Goal: Task Accomplishment & Management: Complete application form

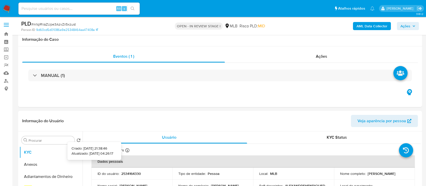
select select "10"
click at [128, 148] on icon at bounding box center [127, 150] width 4 height 4
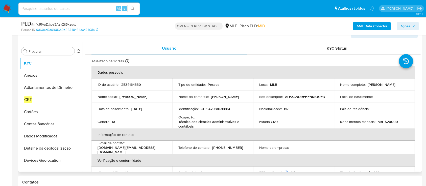
click at [136, 82] on p "2534164330" at bounding box center [131, 84] width 20 height 5
copy p "2534164330"
click at [32, 50] on input "Procurar" at bounding box center [51, 51] width 44 height 5
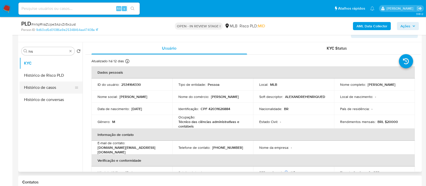
click at [41, 86] on button "Histórico de casos" at bounding box center [48, 87] width 59 height 12
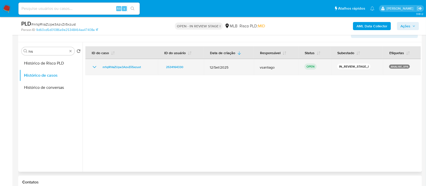
click at [315, 73] on td "OPEN" at bounding box center [314, 67] width 33 height 16
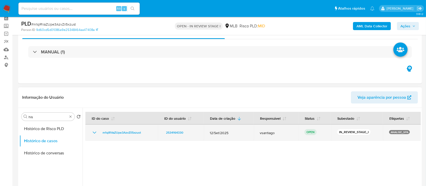
scroll to position [44, 0]
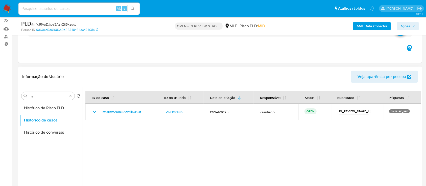
click at [293, 133] on div at bounding box center [252, 151] width 338 height 129
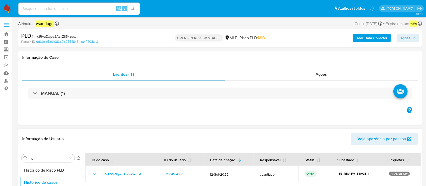
scroll to position [55, 0]
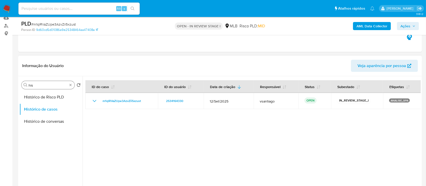
click at [48, 84] on input "his" at bounding box center [48, 85] width 39 height 5
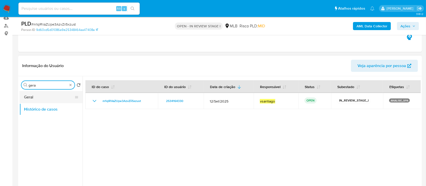
type input "gera"
click at [43, 94] on button "Geral" at bounding box center [48, 97] width 59 height 12
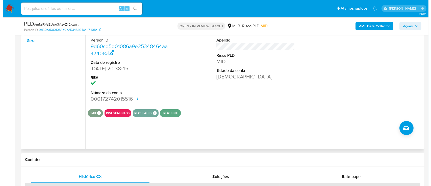
scroll to position [111, 0]
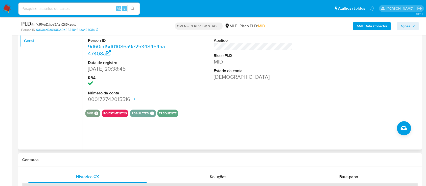
click at [396, 128] on div "ID do usuário 2534164330 Person ID 9d60cd5d01086a9e25348464aa47408a Data de reg…" at bounding box center [252, 84] width 338 height 129
click at [408, 129] on button "Criar caso manual" at bounding box center [403, 128] width 14 height 14
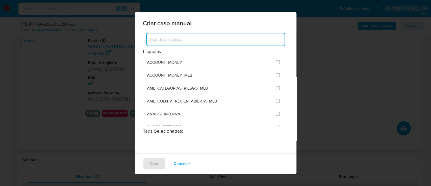
click at [220, 38] on input at bounding box center [216, 39] width 138 height 7
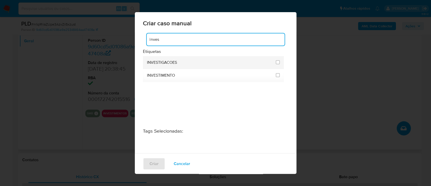
type input "inves"
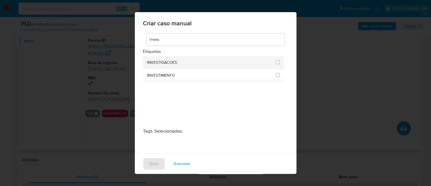
click at [146, 66] on li "INVESTIGACOES" at bounding box center [213, 62] width 141 height 13
click at [194, 62] on div "INVESTIGACOES" at bounding box center [210, 62] width 126 height 13
click at [277, 61] on input "2067" at bounding box center [278, 62] width 4 height 4
checkbox input "true"
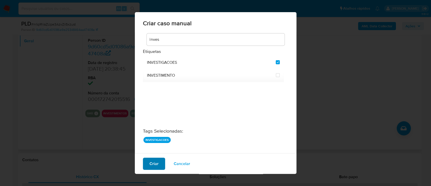
click at [151, 165] on span "Criar" at bounding box center [153, 163] width 9 height 11
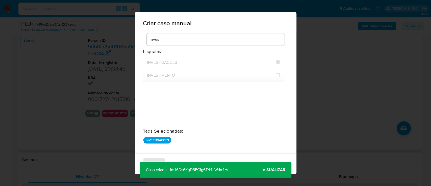
click at [269, 169] on span "Visualizar" at bounding box center [273, 169] width 23 height 0
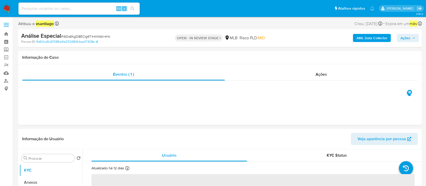
select select "10"
click at [404, 38] on span "Ações" at bounding box center [405, 38] width 10 height 8
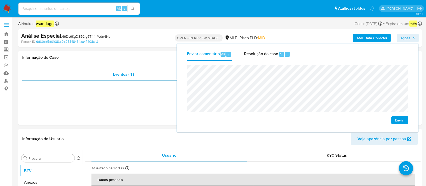
click at [401, 120] on span "Enviar" at bounding box center [399, 119] width 10 height 7
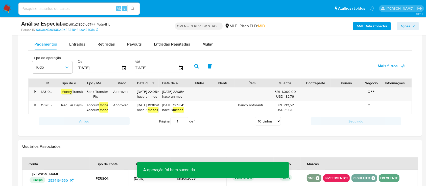
scroll to position [424, 0]
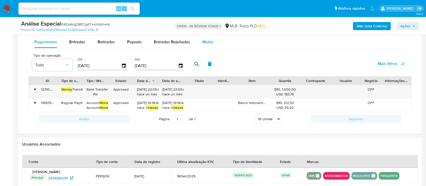
click at [198, 45] on button "Mulan" at bounding box center [207, 42] width 23 height 12
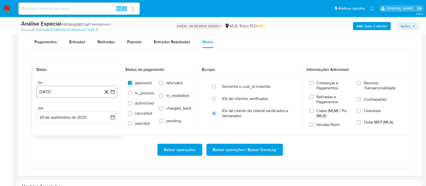
click at [76, 96] on button "29 de agosto de 2024" at bounding box center [76, 92] width 81 height 12
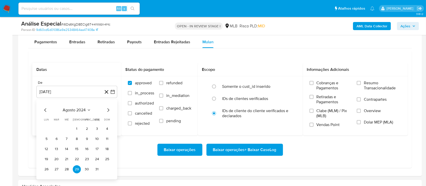
click at [108, 110] on icon "Mes siguiente" at bounding box center [108, 110] width 2 height 4
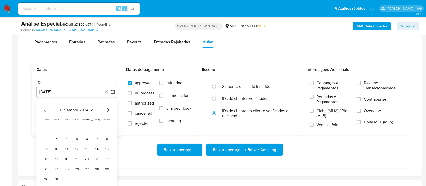
click at [108, 110] on icon "Mes siguiente" at bounding box center [108, 110] width 2 height 4
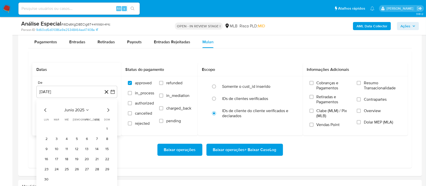
click at [108, 110] on icon "Mes siguiente" at bounding box center [108, 110] width 2 height 4
click at [42, 110] on icon "Mes anterior" at bounding box center [45, 110] width 6 height 6
click at [56, 127] on button "1" at bounding box center [56, 128] width 8 height 8
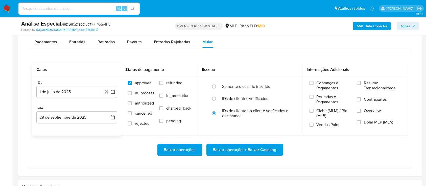
click at [125, 149] on div "Baixar operações Baixar operações + Baixar CaseLog" at bounding box center [219, 149] width 375 height 12
click at [230, 150] on span "Baixar operações + Baixar CaseLog" at bounding box center [244, 149] width 63 height 11
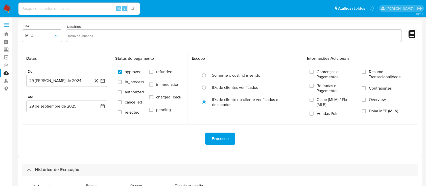
select select "100"
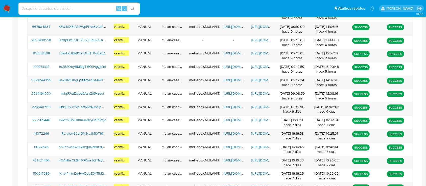
click at [256, 8] on ul "Pausado Ver notificaciones Alt s Atalhos rápidos Presiona las siguientes teclas…" at bounding box center [196, 8] width 361 height 13
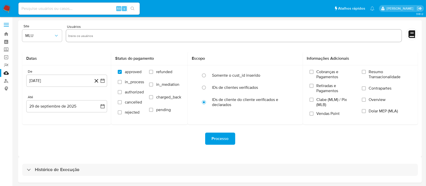
click at [7, 6] on img at bounding box center [7, 8] width 9 height 9
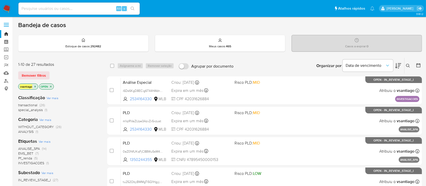
scroll to position [14, 0]
